Goal: Task Accomplishment & Management: Manage account settings

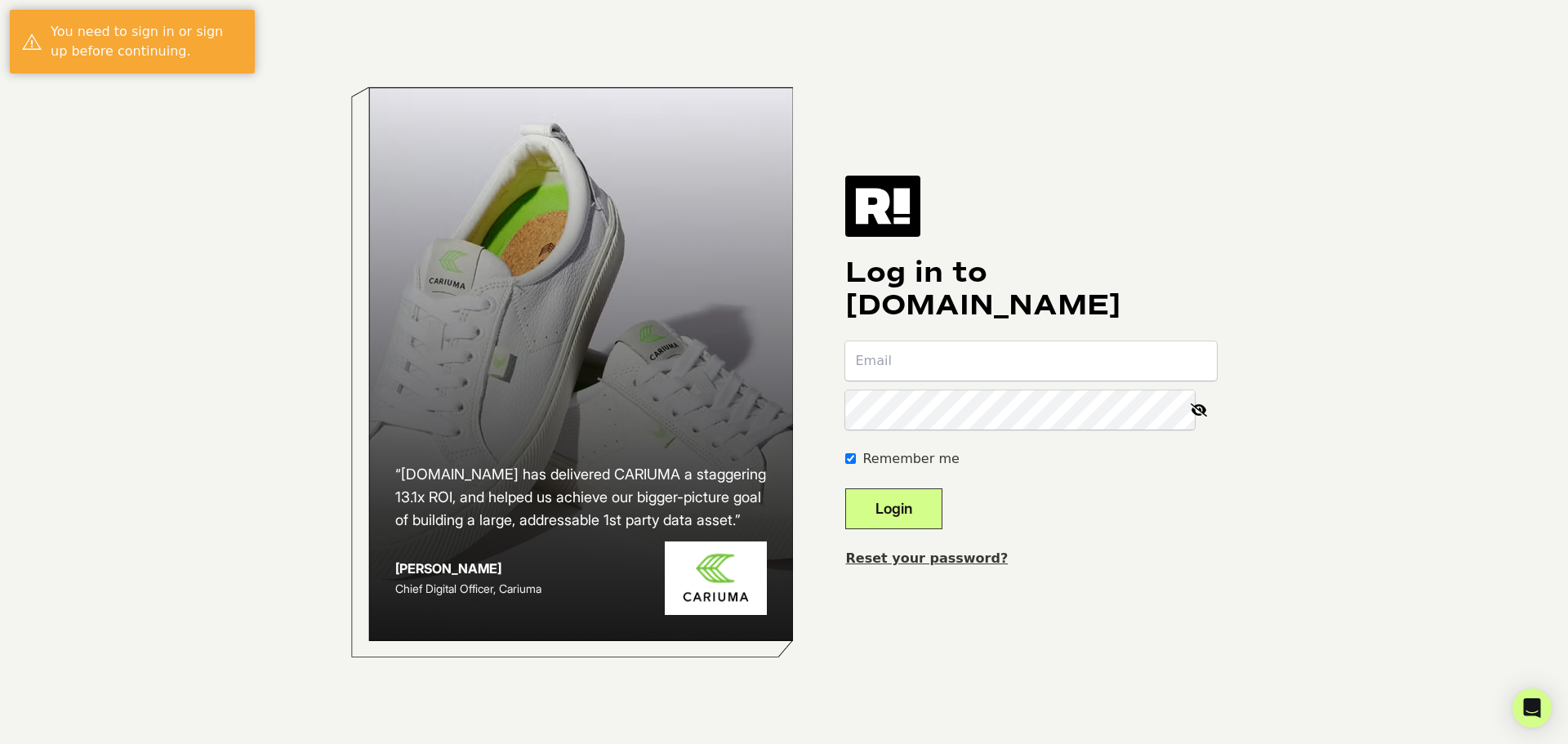
type input "dan@voltagesupply.com"
click at [941, 516] on button "Login" at bounding box center [894, 508] width 97 height 41
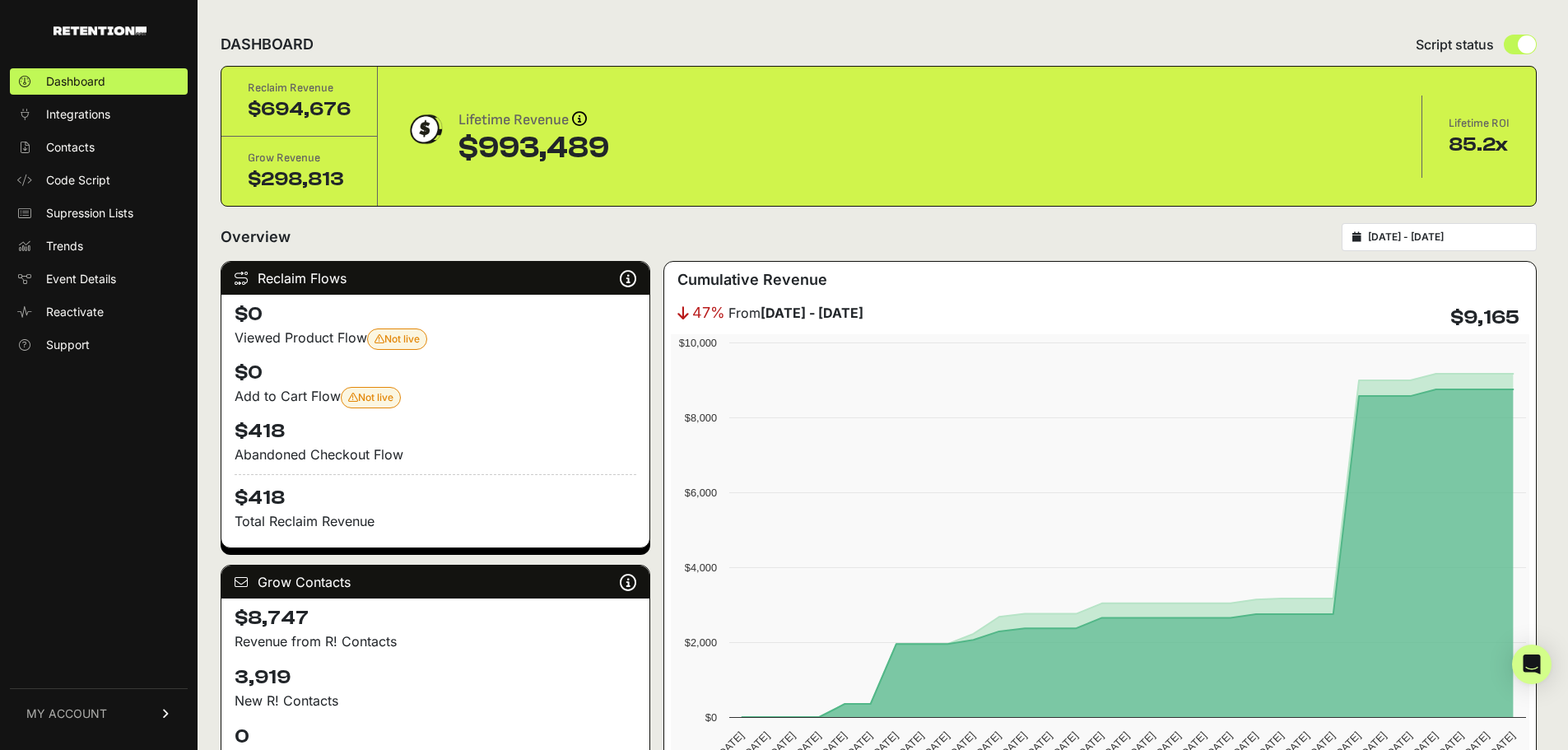
click at [112, 718] on link "MY ACCOUNT" at bounding box center [98, 713] width 177 height 50
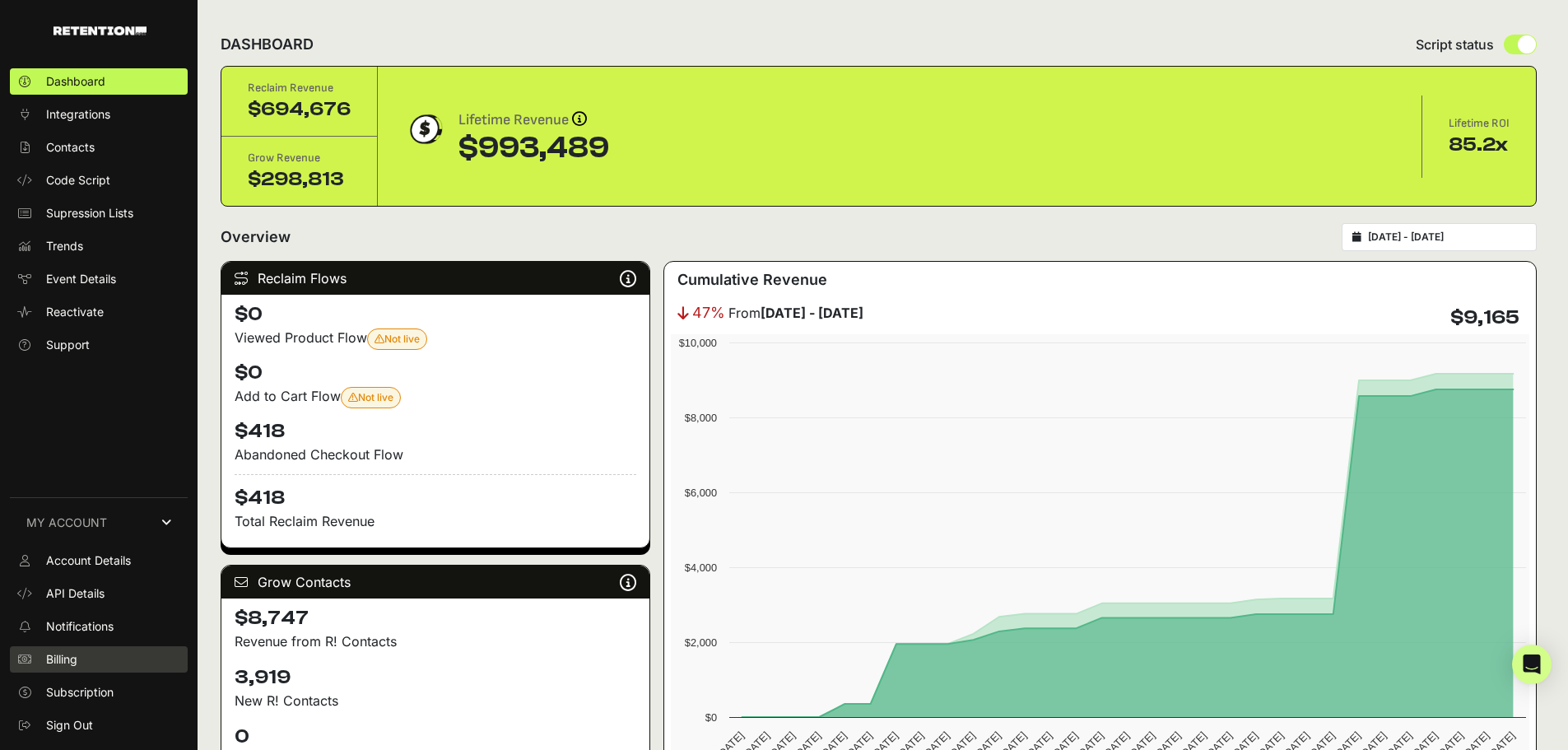
click at [77, 663] on span "Billing" at bounding box center [62, 659] width 31 height 16
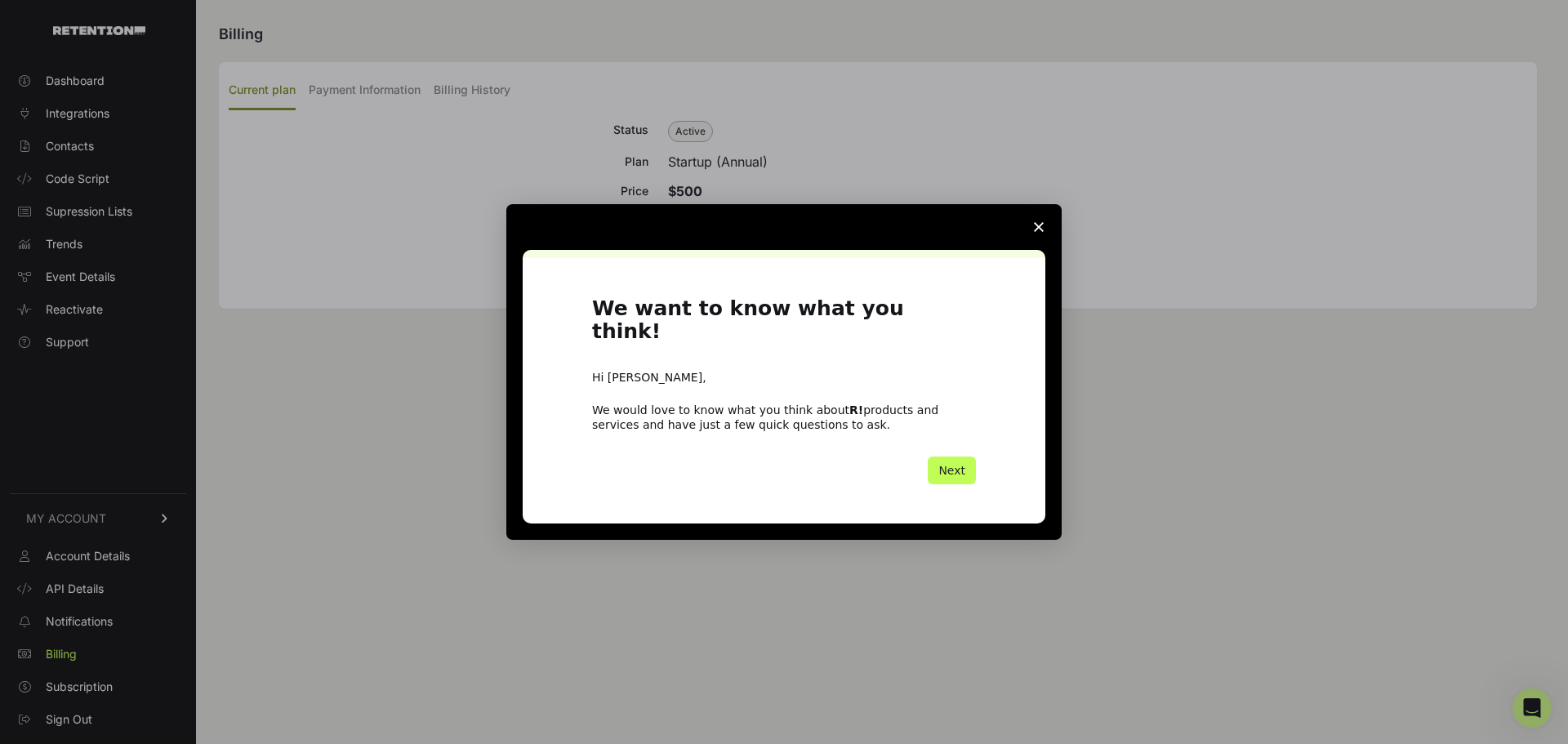
click at [955, 456] on button "Next" at bounding box center [952, 470] width 48 height 27
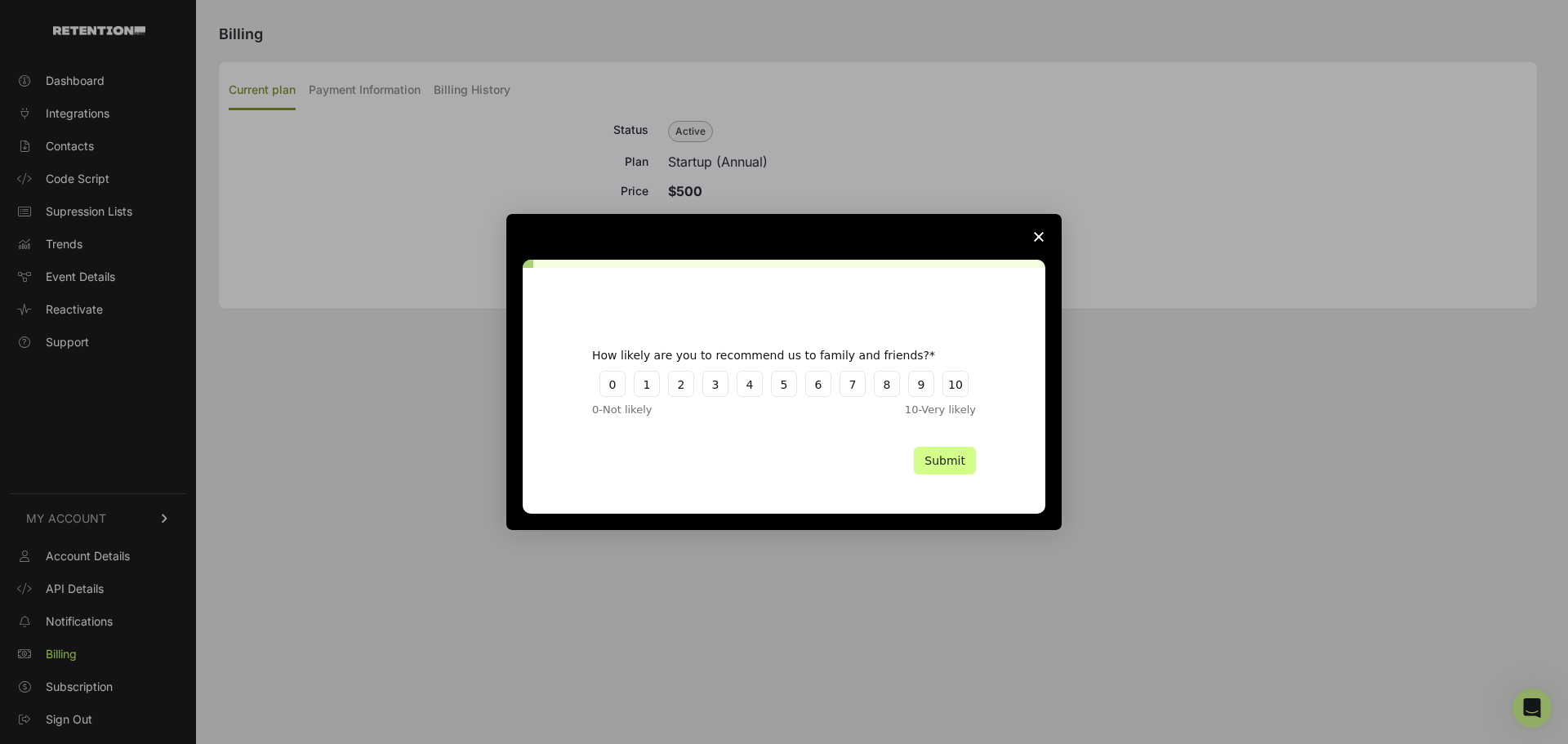
click at [1038, 235] on polygon "Close survey" at bounding box center [1038, 236] width 9 height 9
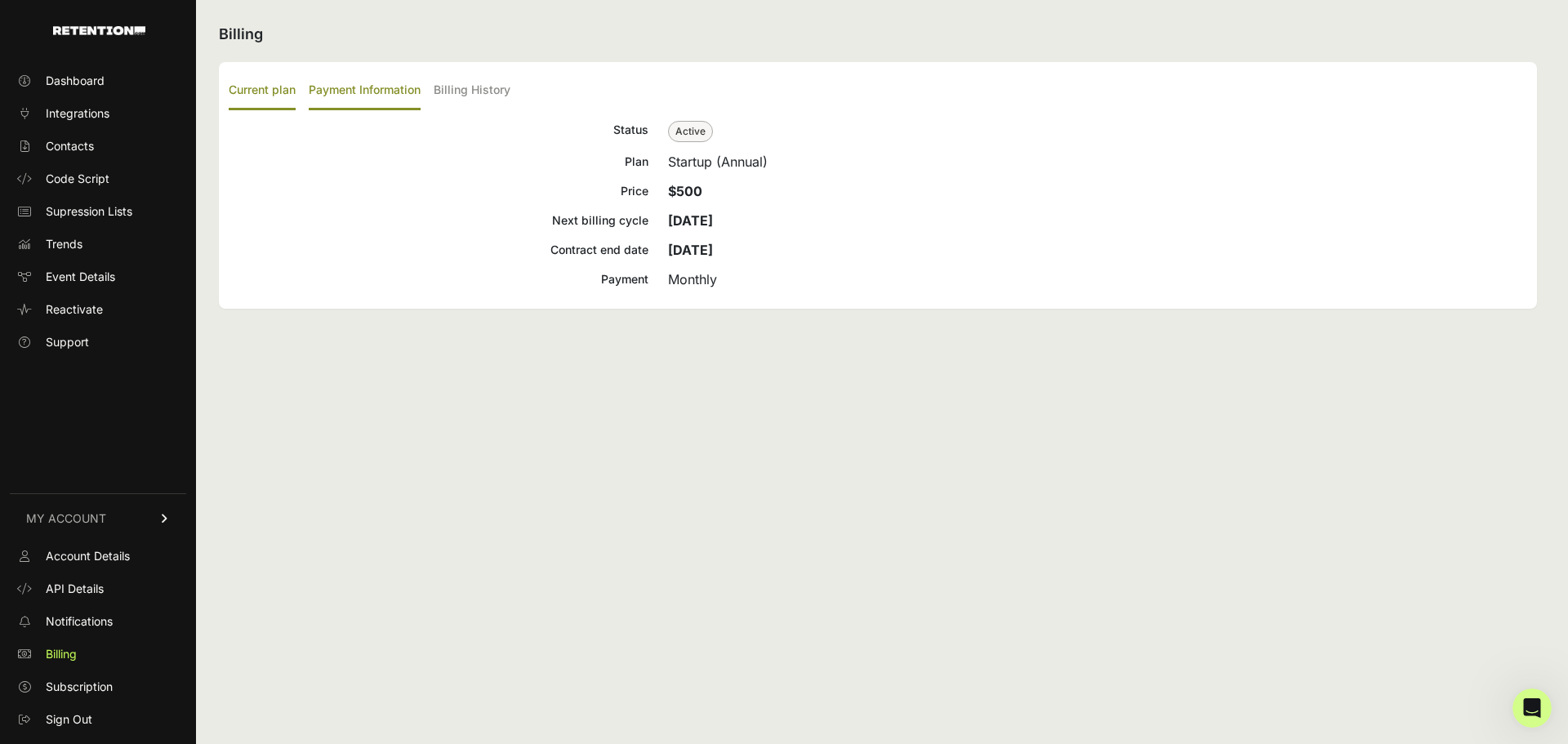
click at [374, 95] on label "Payment Information" at bounding box center [364, 91] width 112 height 38
click at [0, 0] on input "Payment Information" at bounding box center [0, 0] width 0 height 0
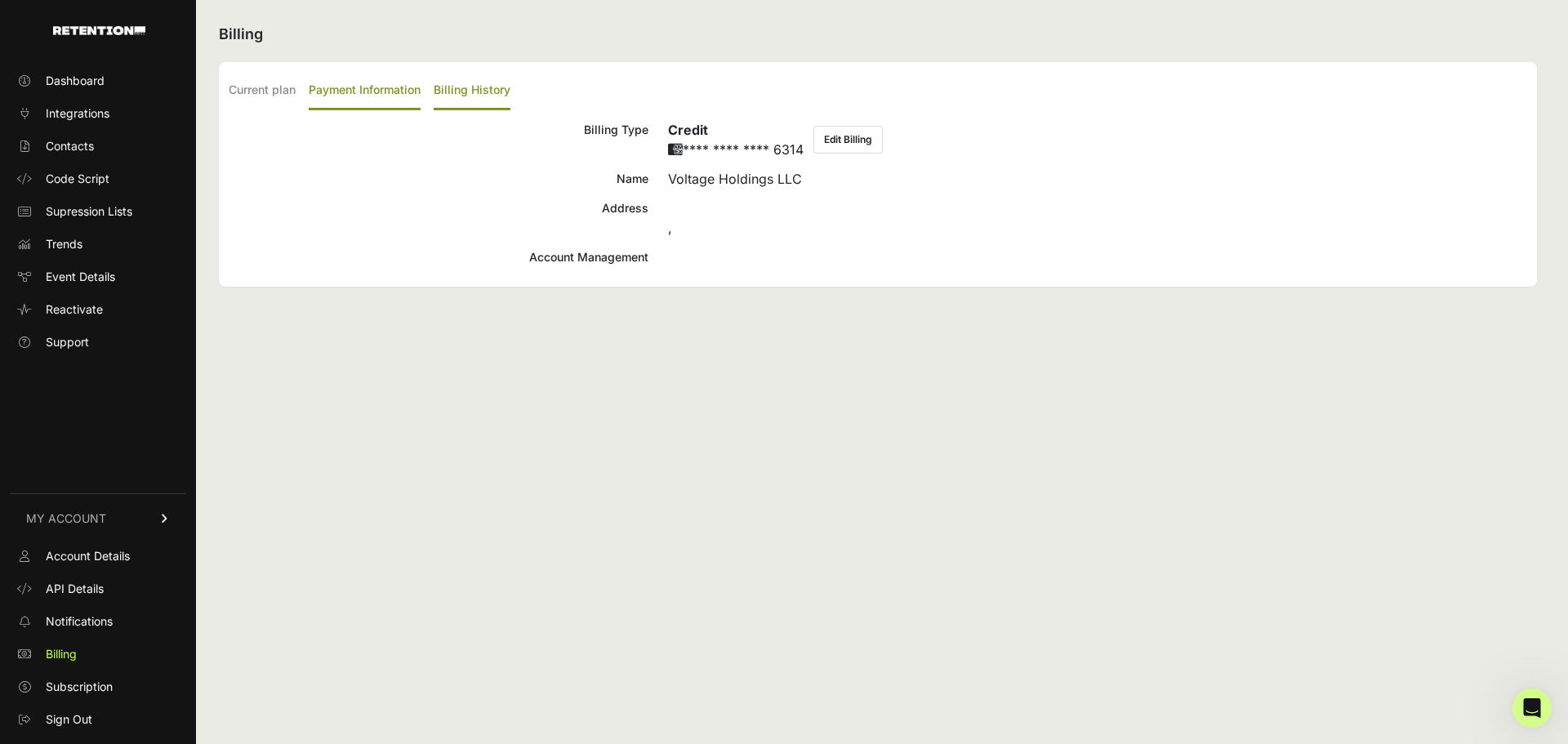
click at [475, 89] on label "Billing History" at bounding box center [472, 91] width 77 height 38
click at [0, 0] on input "Billing History" at bounding box center [0, 0] width 0 height 0
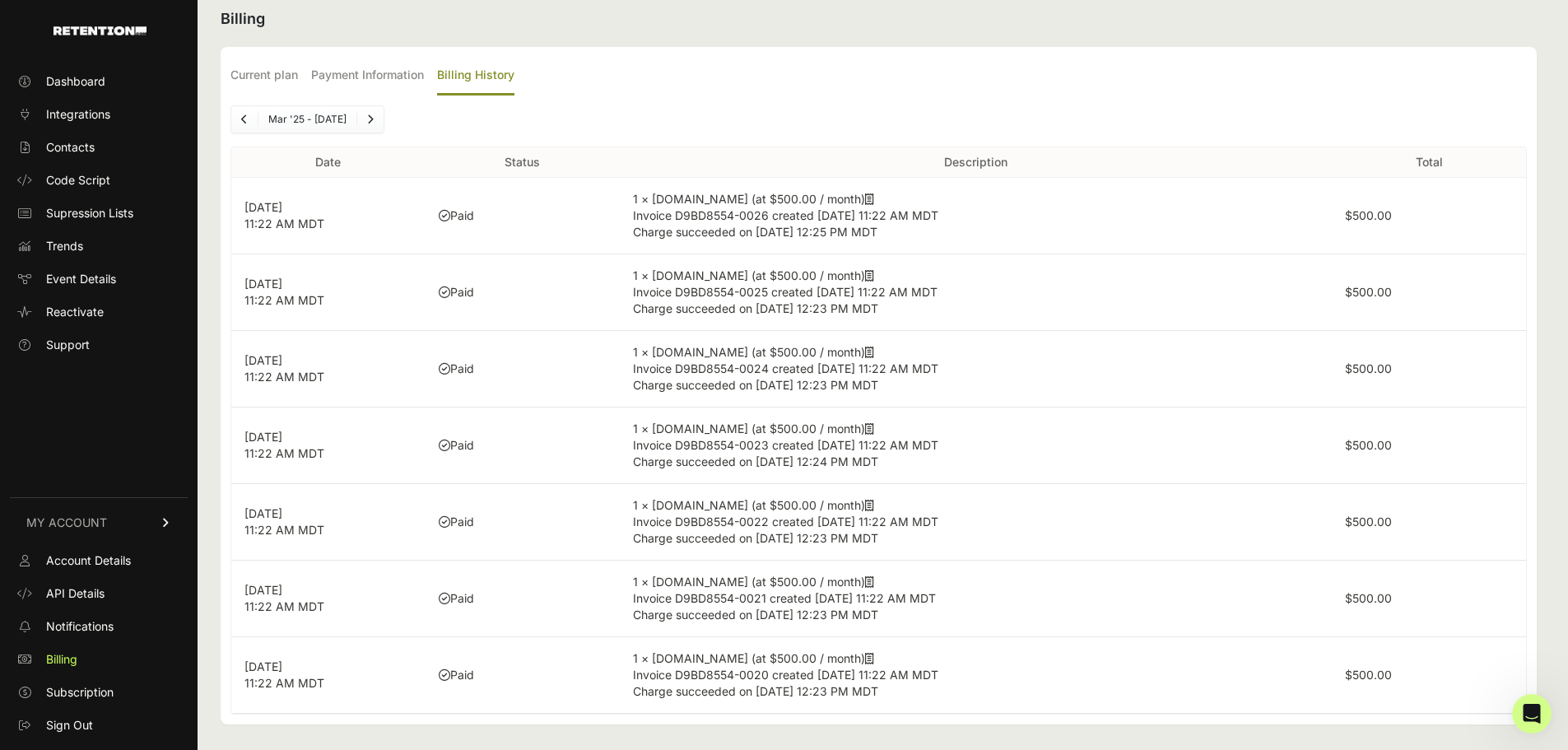
scroll to position [20, 0]
click at [370, 115] on icon "Next" at bounding box center [370, 115] width 7 height 9
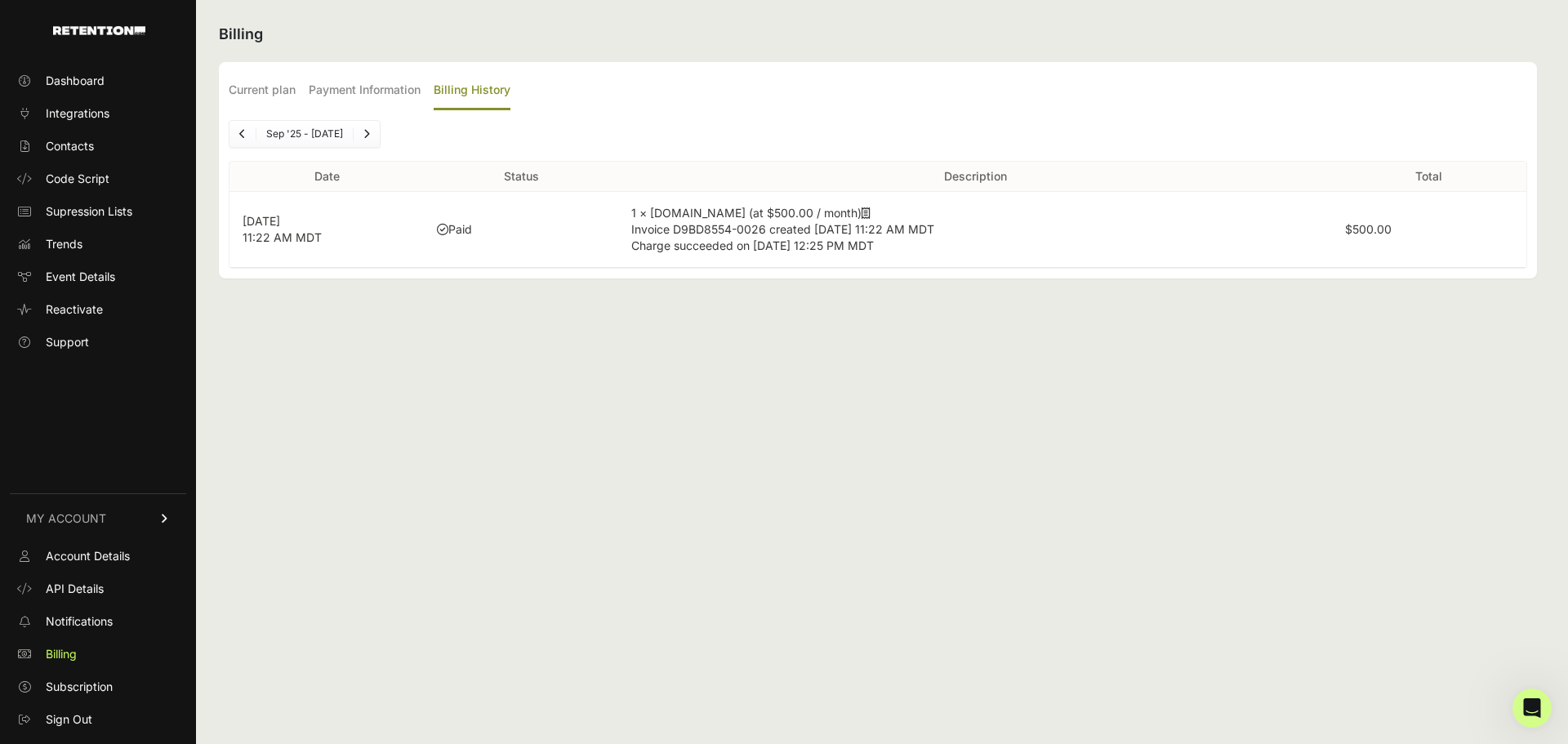
click at [240, 133] on icon "Previous" at bounding box center [243, 133] width 7 height 9
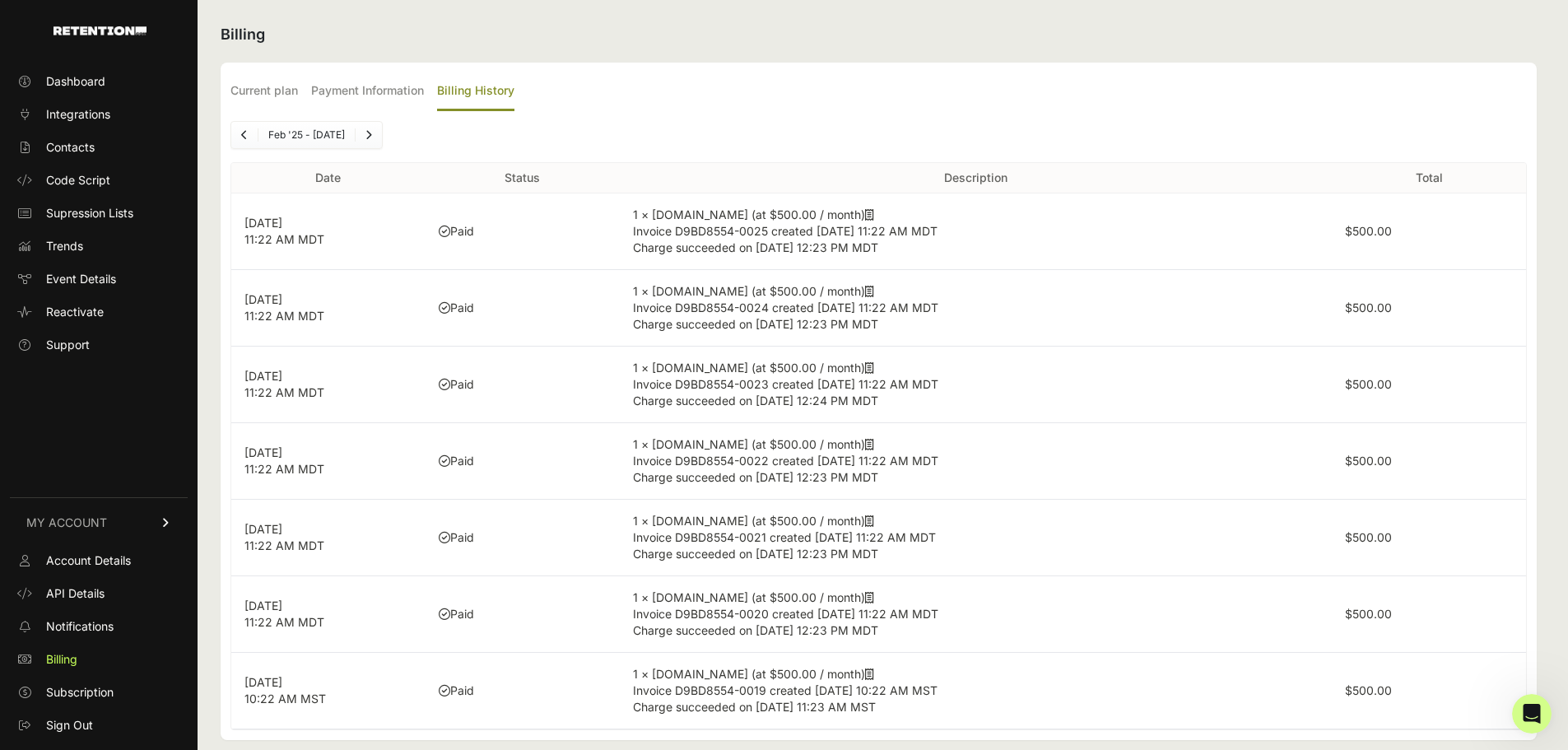
scroll to position [20, 0]
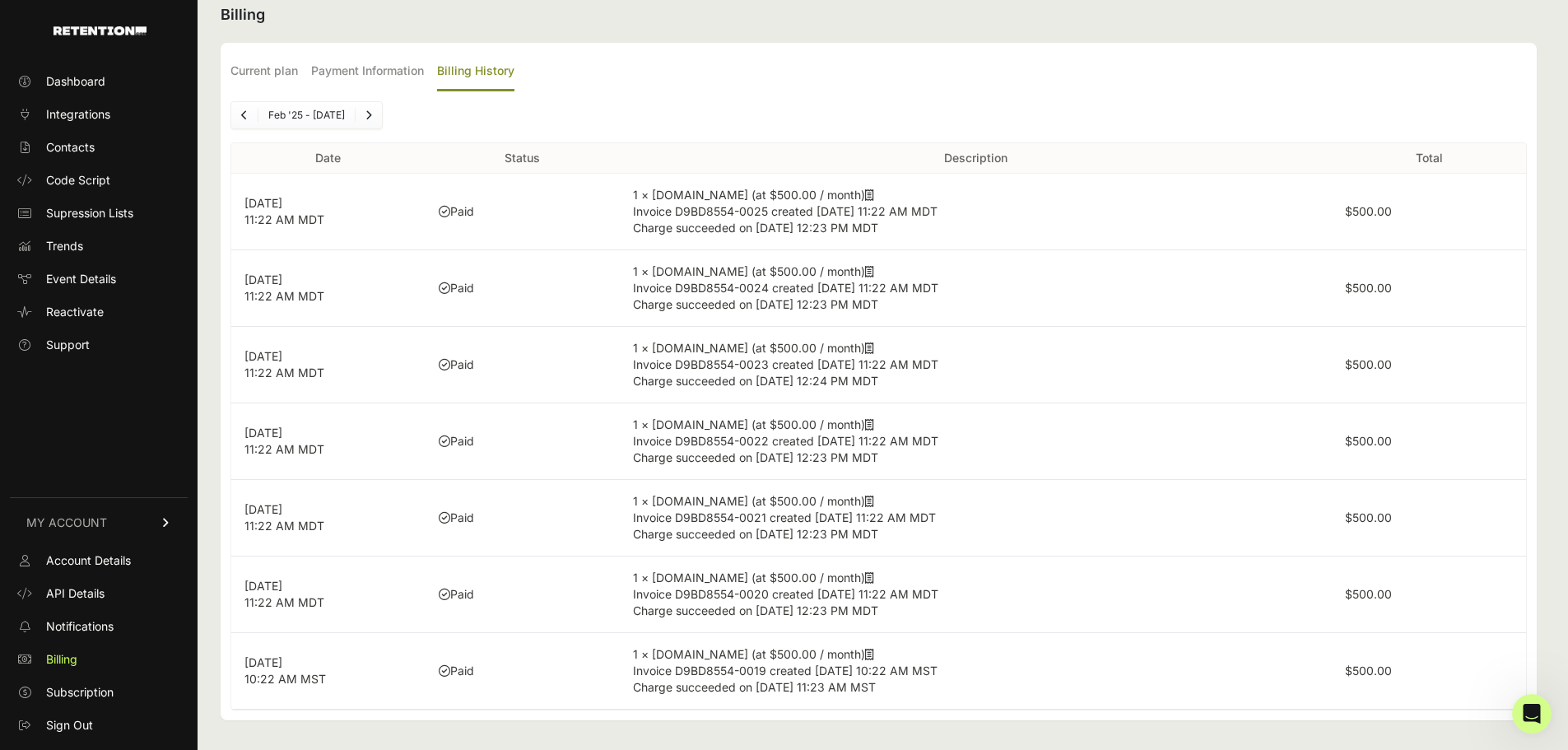
click at [376, 112] on link "Next" at bounding box center [369, 115] width 27 height 27
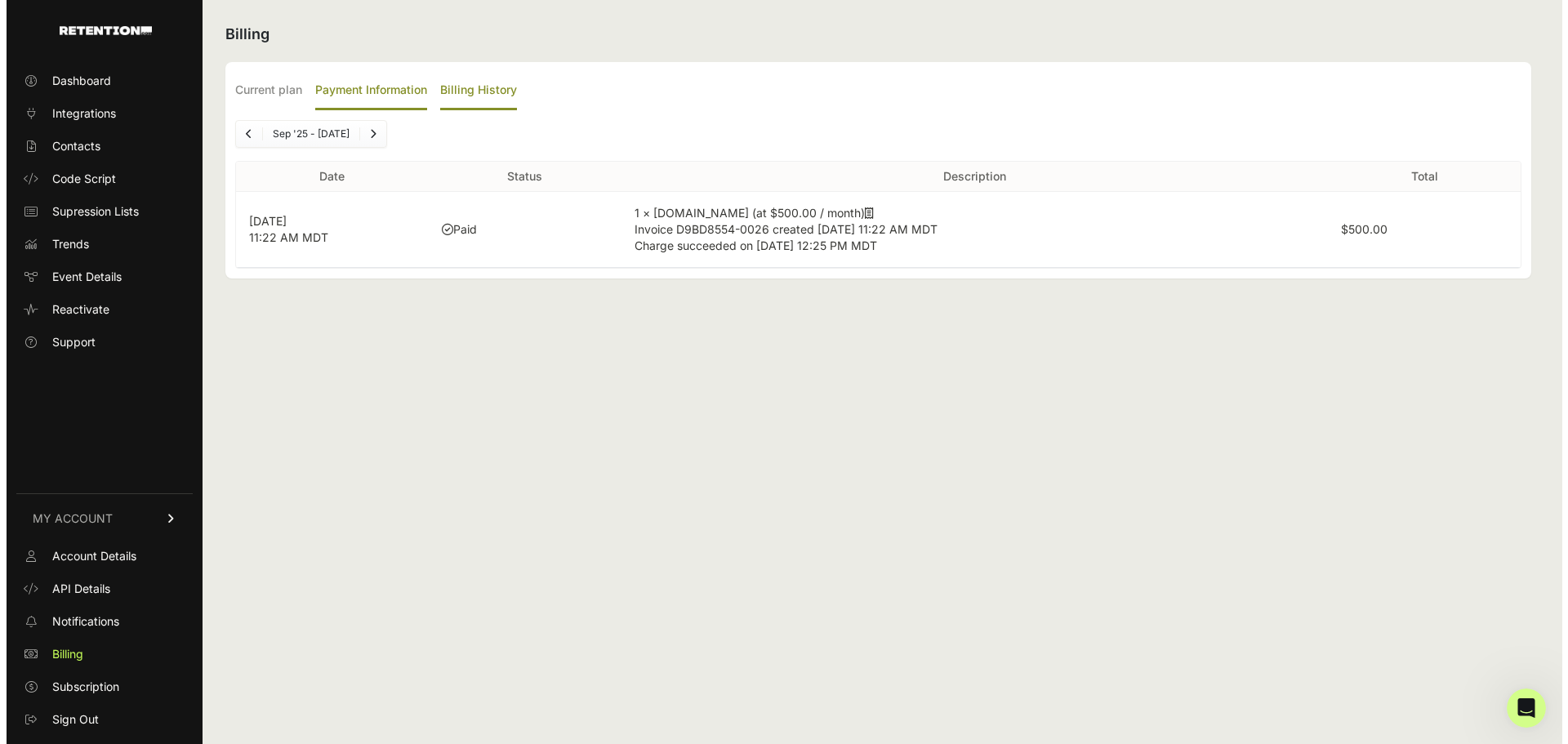
scroll to position [0, 0]
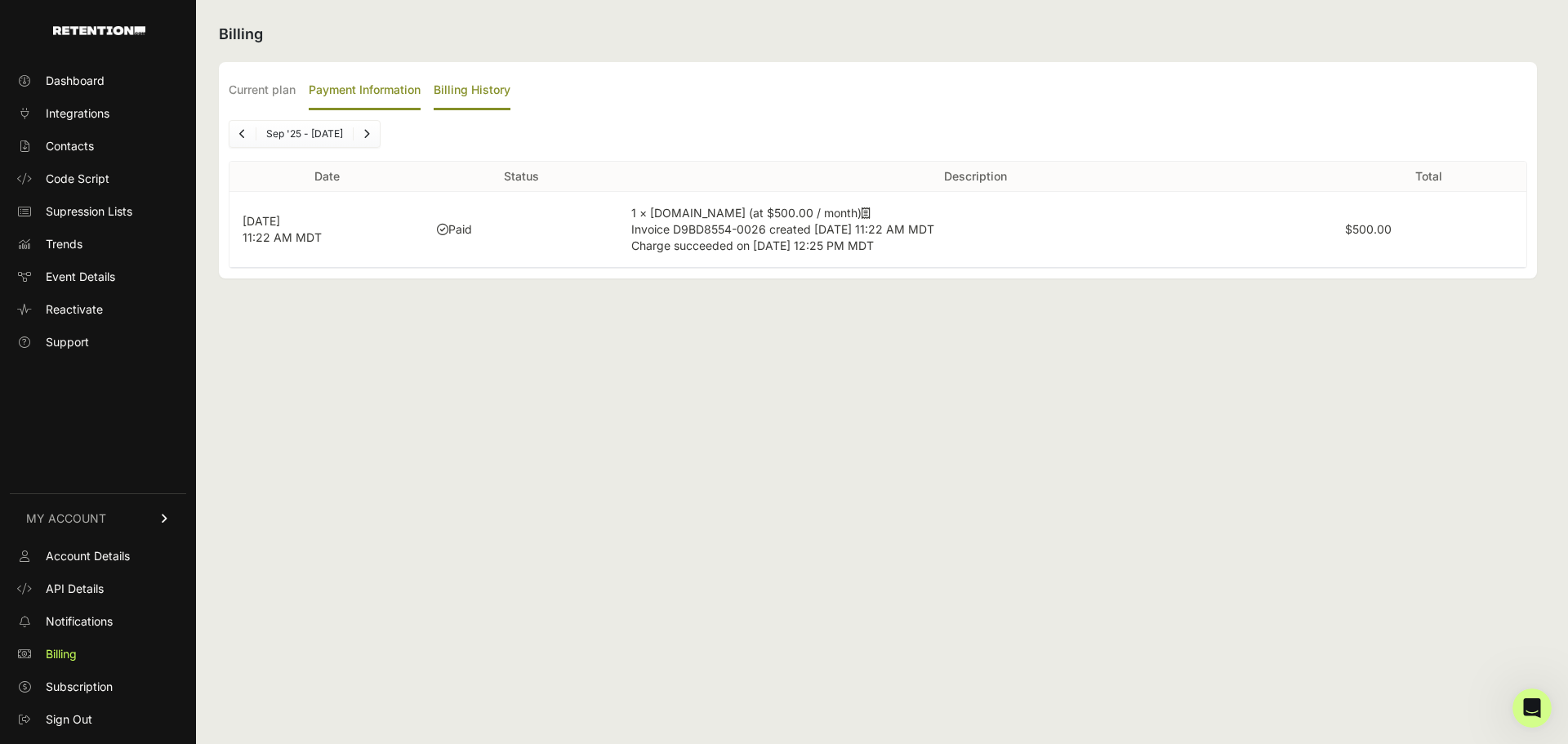
click at [338, 89] on label "Payment Information" at bounding box center [364, 91] width 112 height 38
click at [0, 0] on input "Payment Information" at bounding box center [0, 0] width 0 height 0
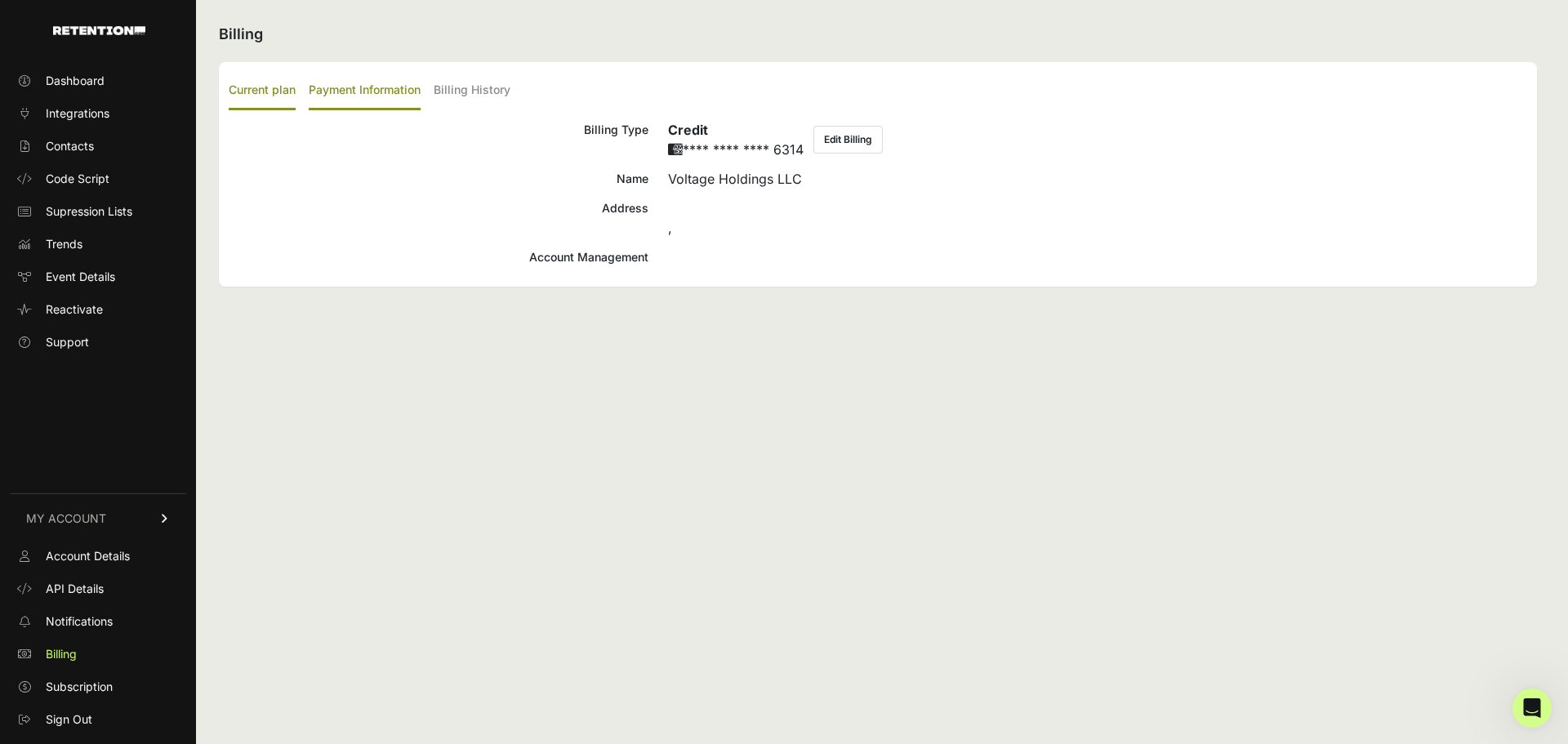
click at [262, 85] on label "Current plan" at bounding box center [262, 91] width 67 height 38
click at [0, 0] on input "Current plan" at bounding box center [0, 0] width 0 height 0
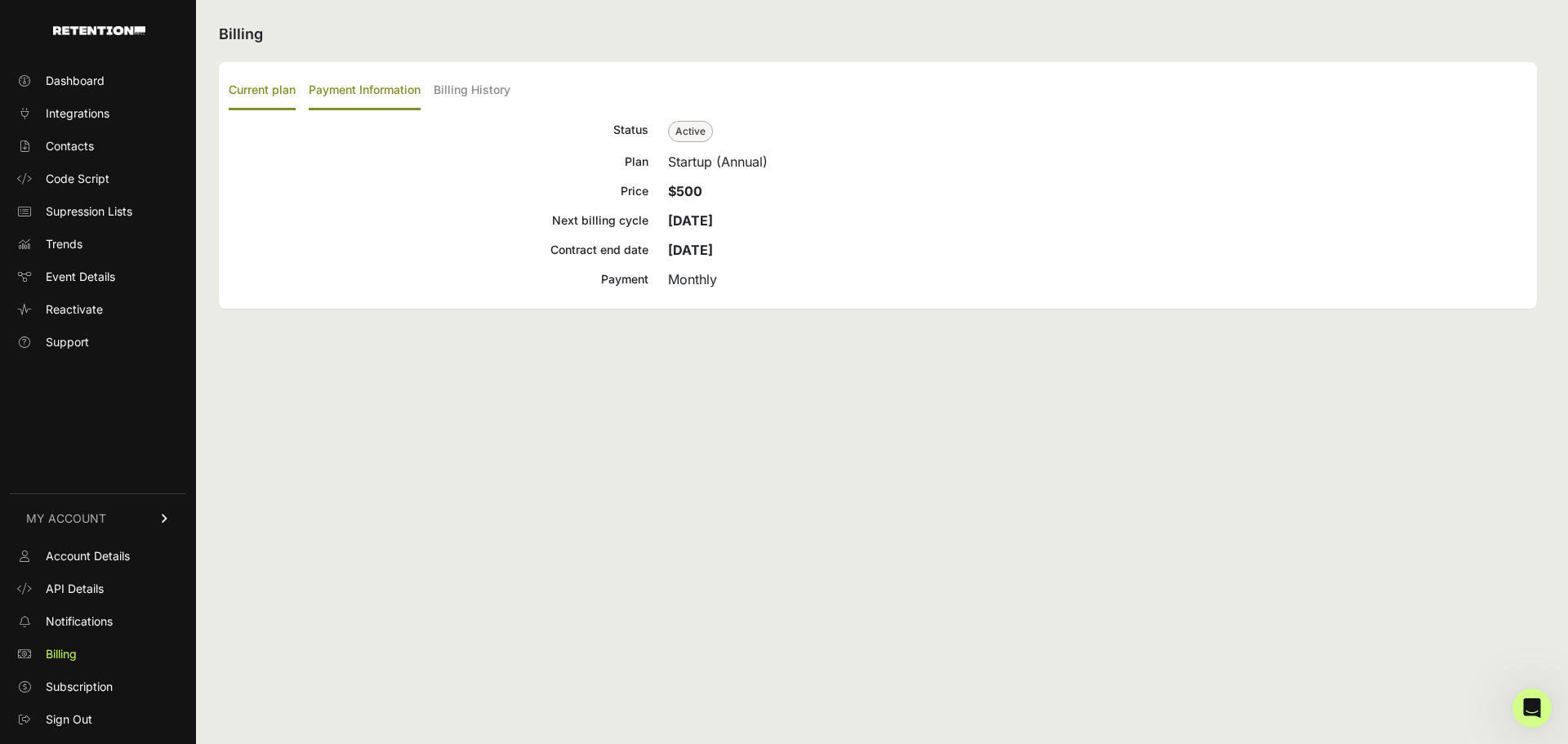
click at [361, 83] on label "Payment Information" at bounding box center [364, 91] width 112 height 38
click at [0, 0] on input "Payment Information" at bounding box center [0, 0] width 0 height 0
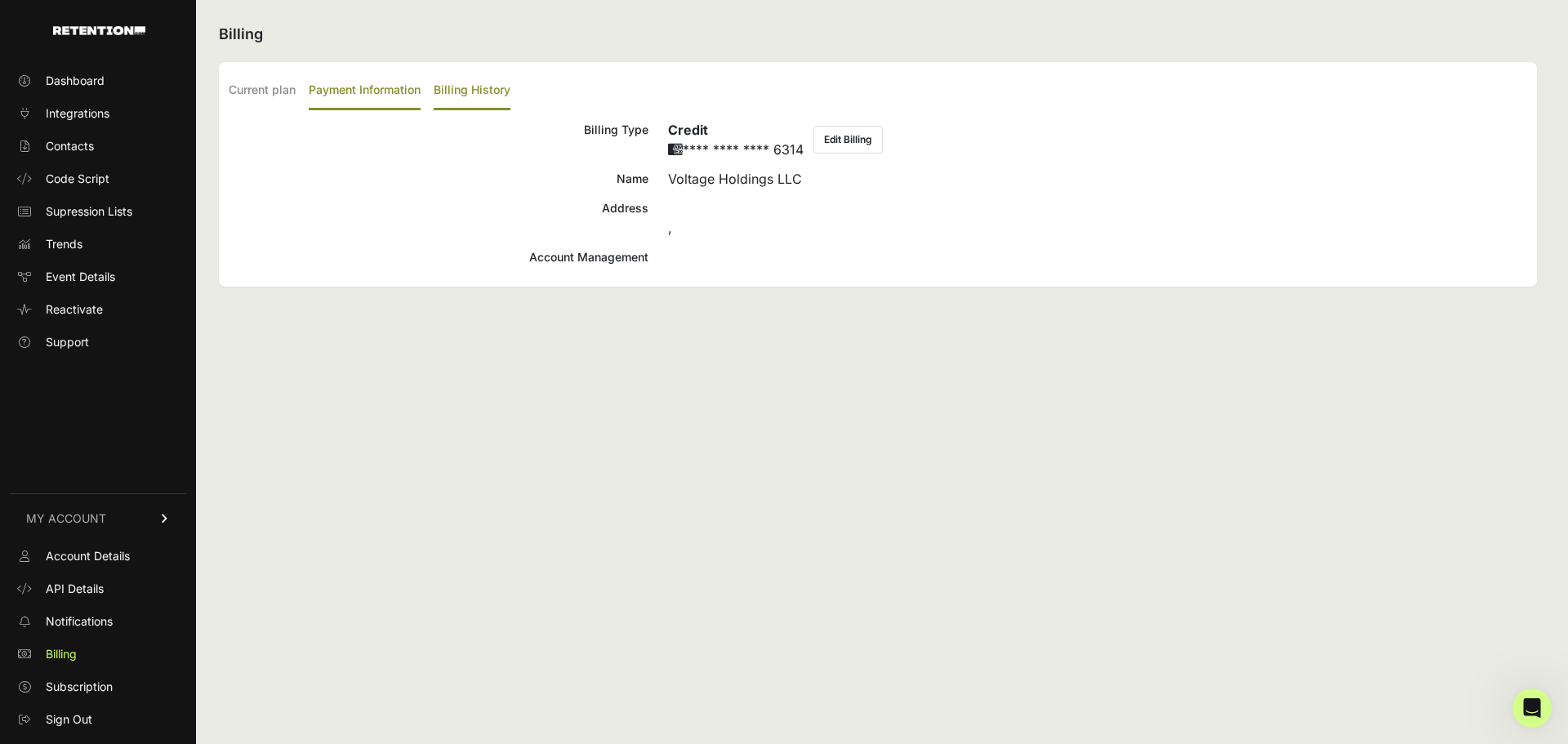
click at [484, 101] on label "Billing History" at bounding box center [472, 91] width 77 height 38
click at [0, 0] on input "Billing History" at bounding box center [0, 0] width 0 height 0
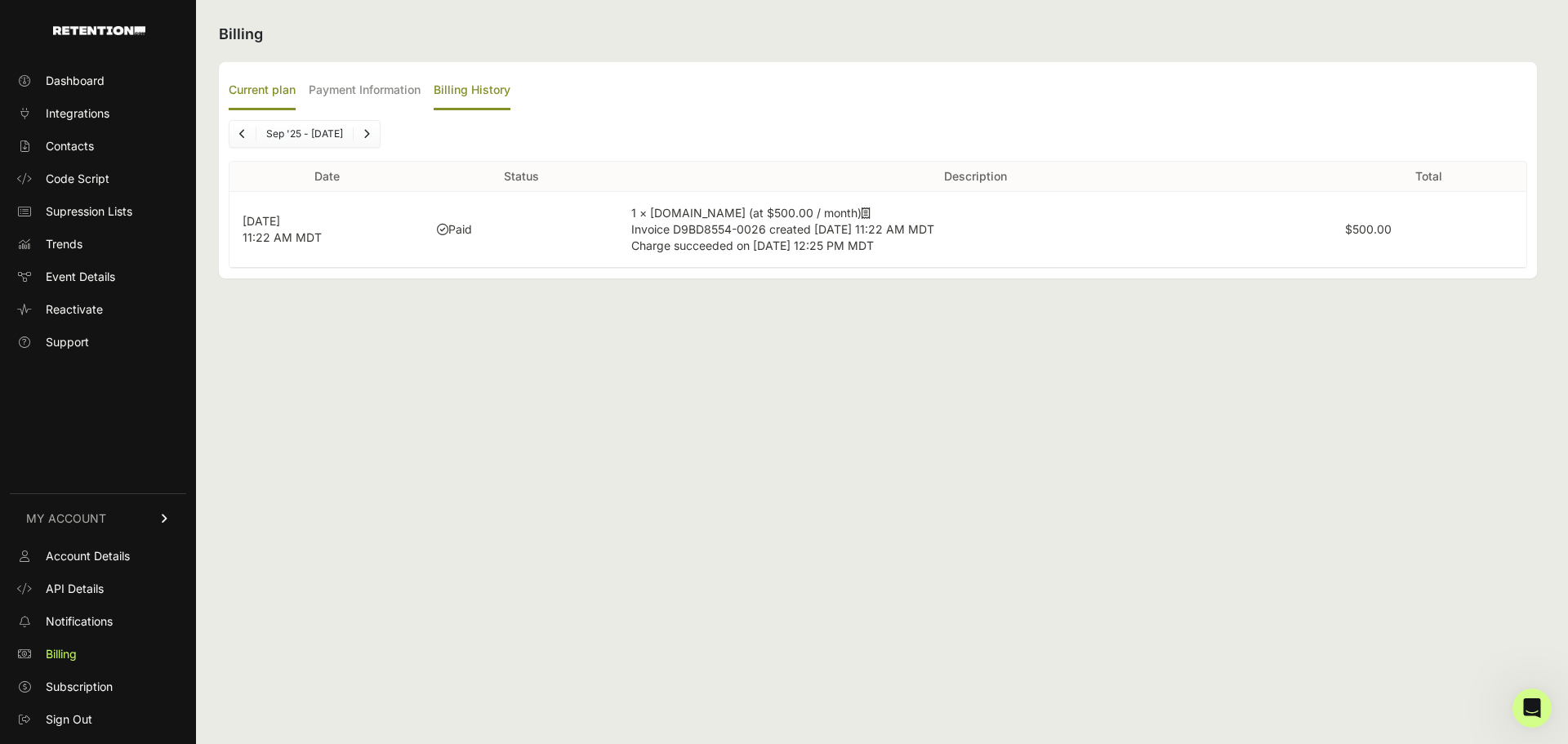
click at [265, 85] on label "Current plan" at bounding box center [262, 91] width 67 height 38
click at [0, 0] on input "Current plan" at bounding box center [0, 0] width 0 height 0
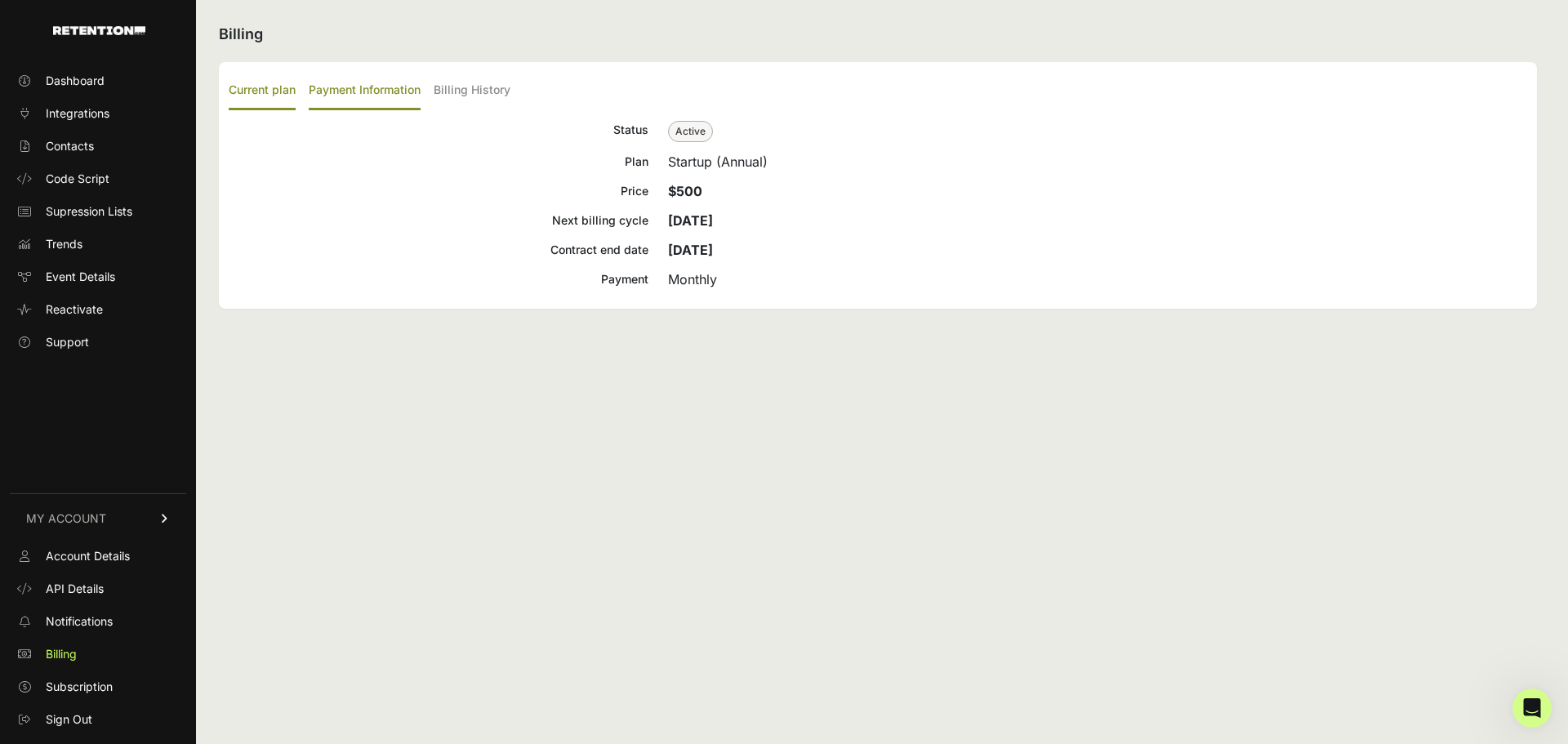
click at [385, 87] on label "Payment Information" at bounding box center [364, 91] width 112 height 38
click at [0, 0] on input "Payment Information" at bounding box center [0, 0] width 0 height 0
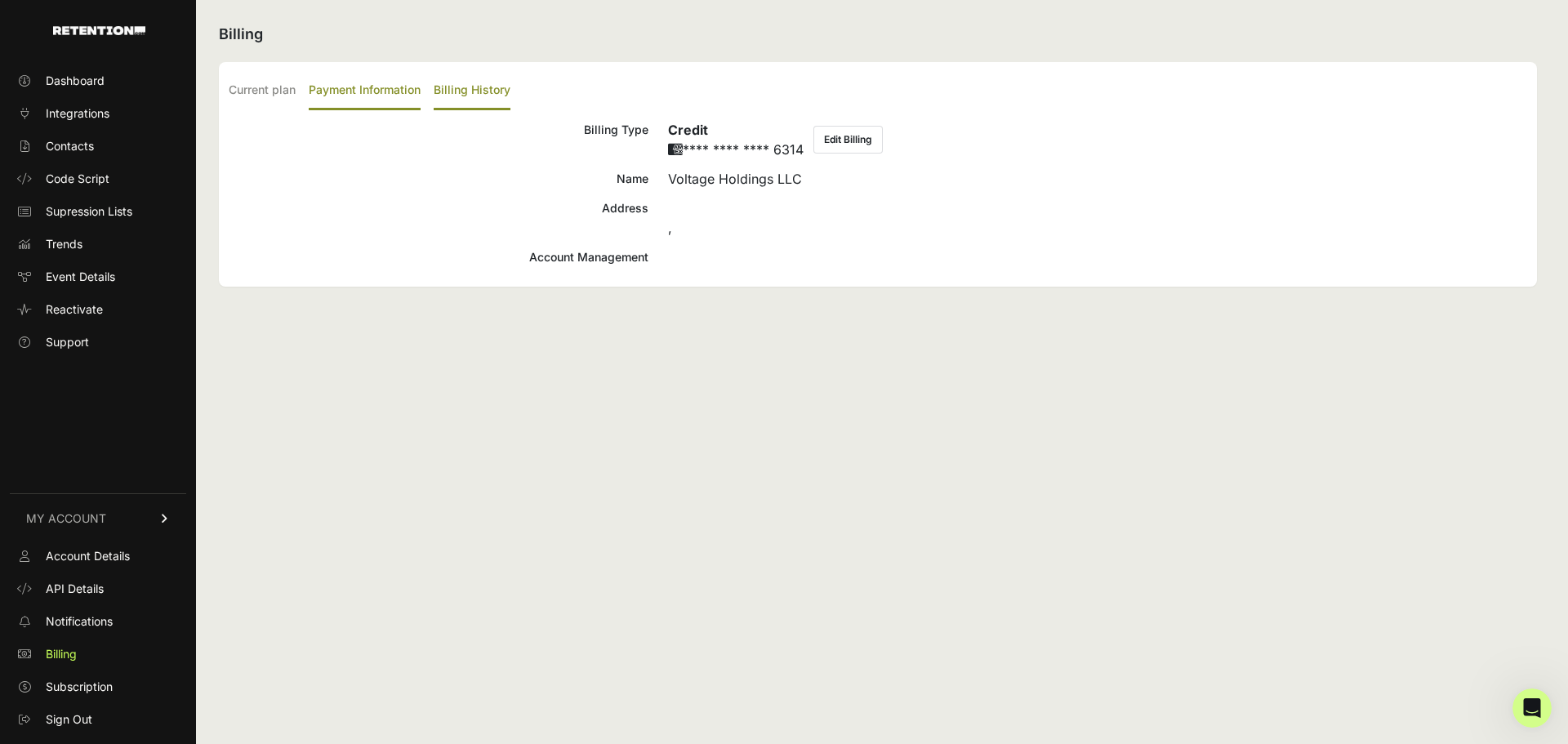
click at [472, 82] on label "Billing History" at bounding box center [472, 91] width 77 height 38
click at [0, 0] on input "Billing History" at bounding box center [0, 0] width 0 height 0
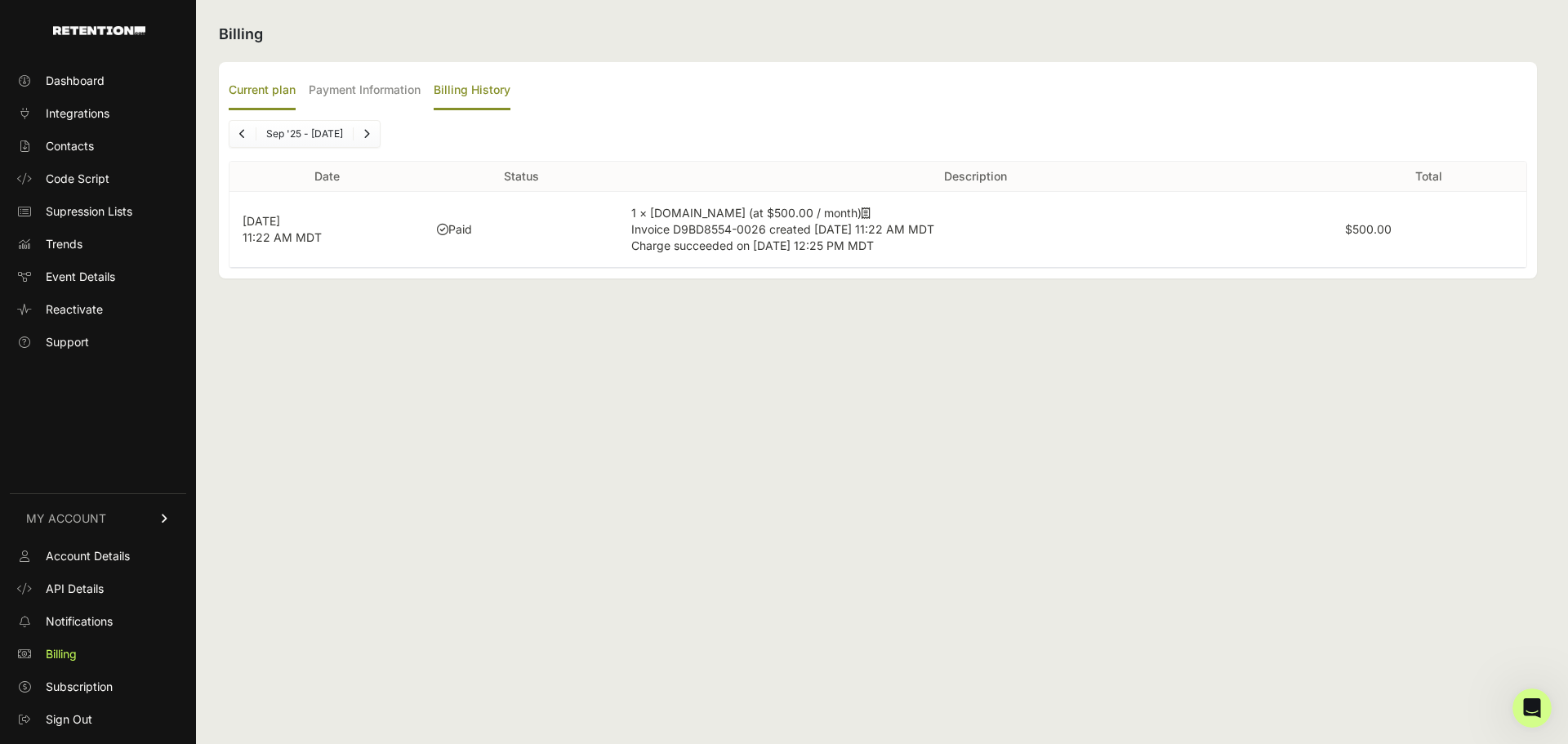
click at [245, 95] on label "Current plan" at bounding box center [262, 91] width 67 height 38
click at [0, 0] on input "Current plan" at bounding box center [0, 0] width 0 height 0
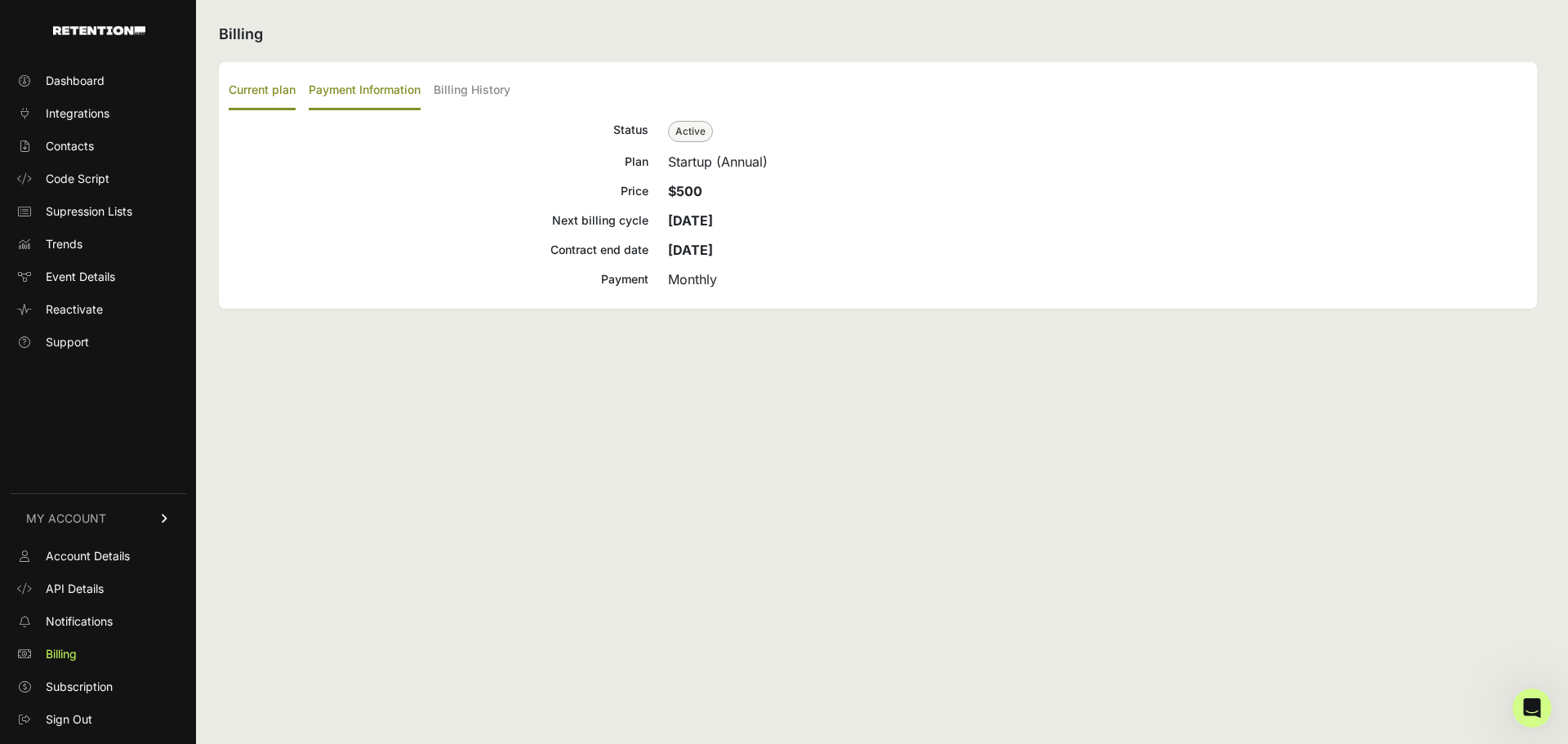
click at [371, 92] on label "Payment Information" at bounding box center [364, 91] width 112 height 38
click at [0, 0] on input "Payment Information" at bounding box center [0, 0] width 0 height 0
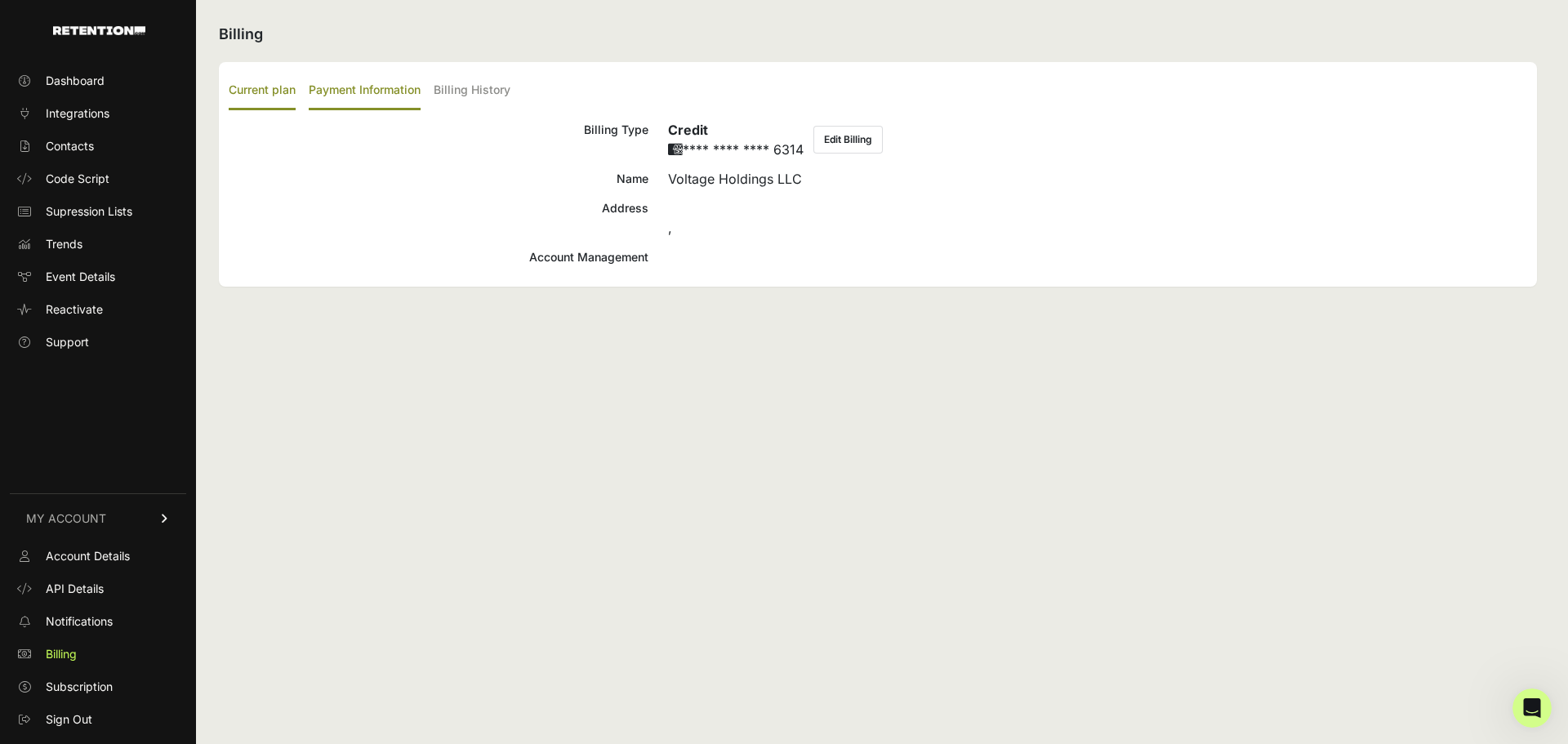
click at [246, 98] on label "Current plan" at bounding box center [262, 91] width 67 height 38
click at [0, 0] on input "Current plan" at bounding box center [0, 0] width 0 height 0
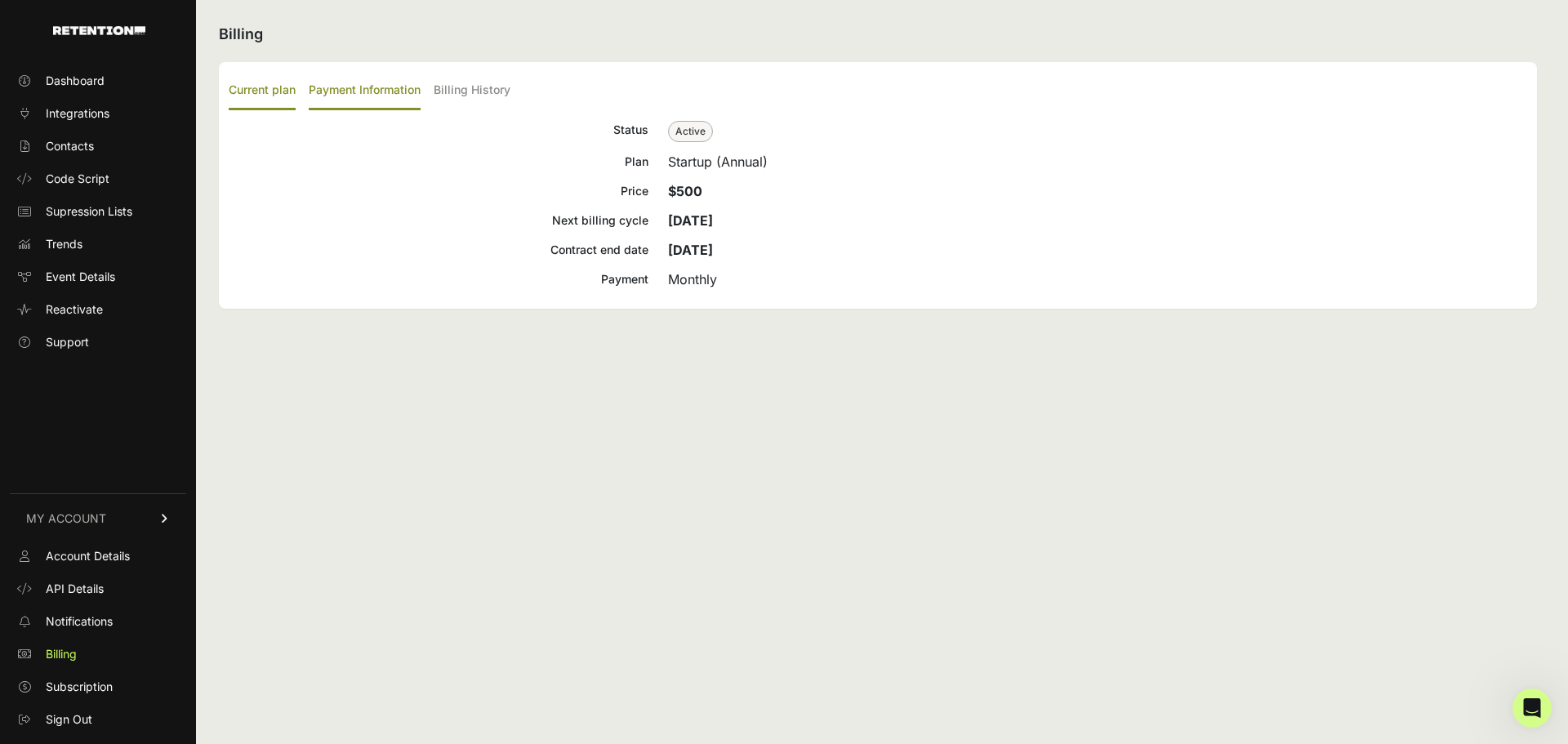
click at [366, 101] on label "Payment Information" at bounding box center [364, 91] width 112 height 38
click at [0, 0] on input "Payment Information" at bounding box center [0, 0] width 0 height 0
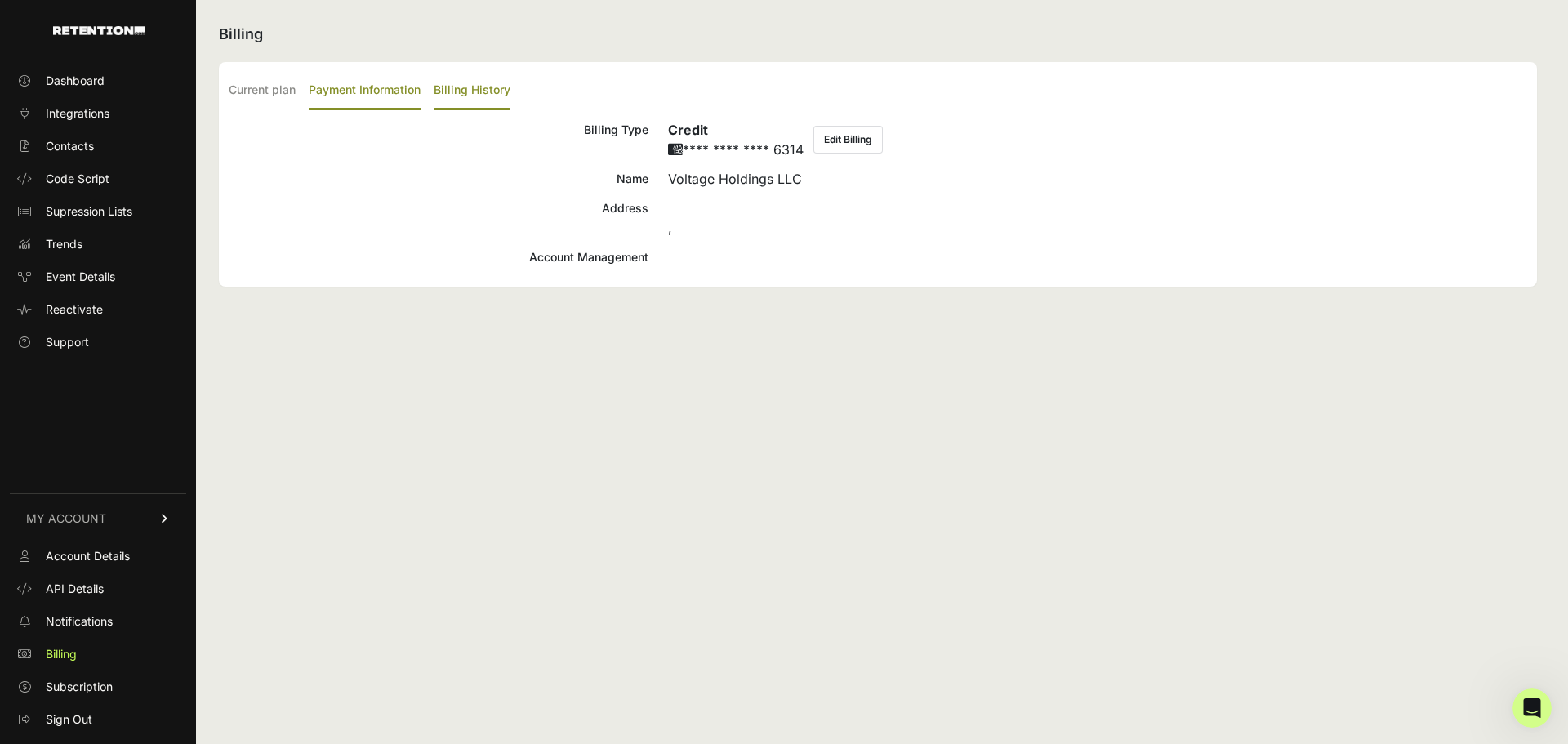
click at [479, 97] on label "Billing History" at bounding box center [472, 91] width 77 height 38
click at [0, 0] on input "Billing History" at bounding box center [0, 0] width 0 height 0
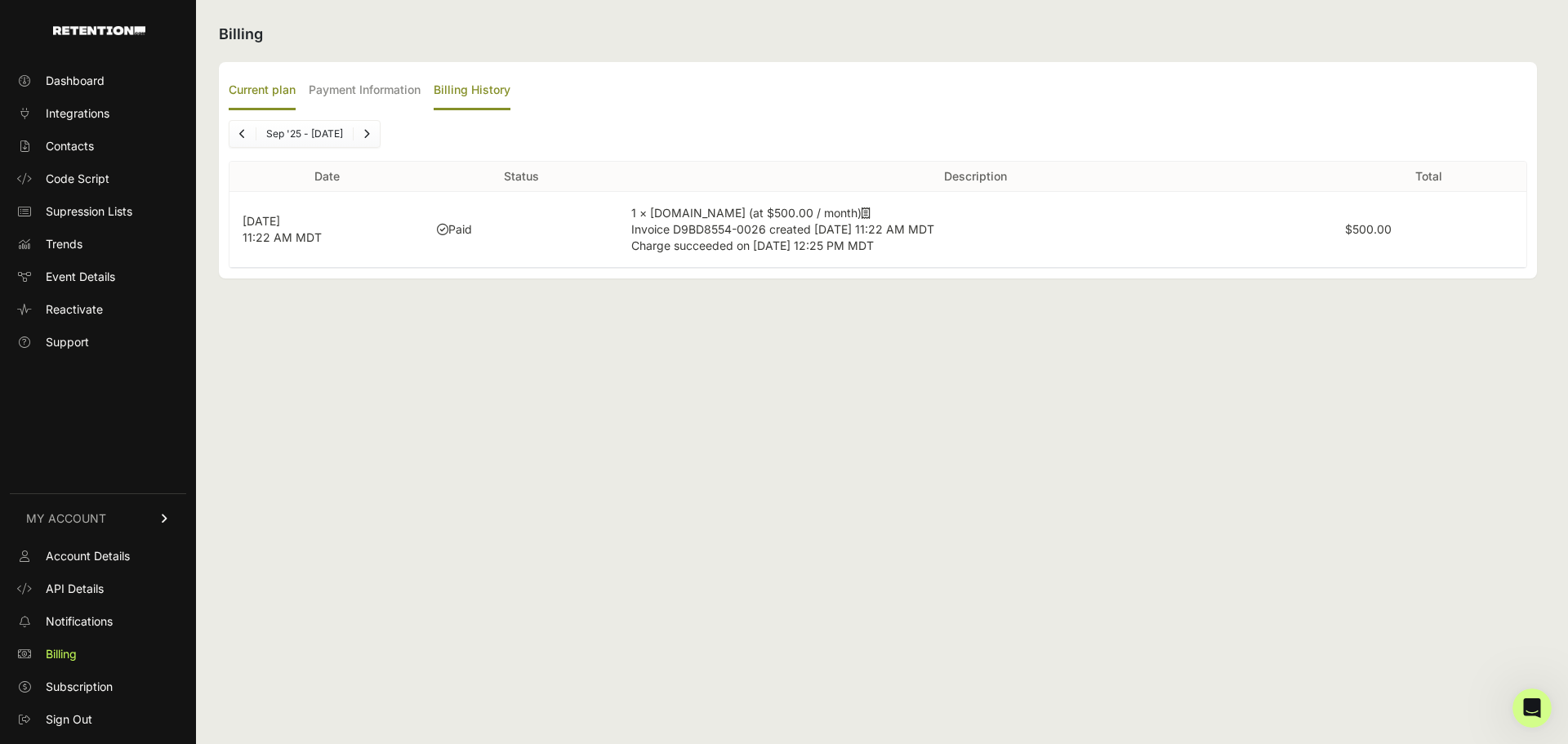
click at [268, 91] on label "Current plan" at bounding box center [262, 91] width 67 height 38
click at [0, 0] on input "Current plan" at bounding box center [0, 0] width 0 height 0
